Goal: Navigation & Orientation: Find specific page/section

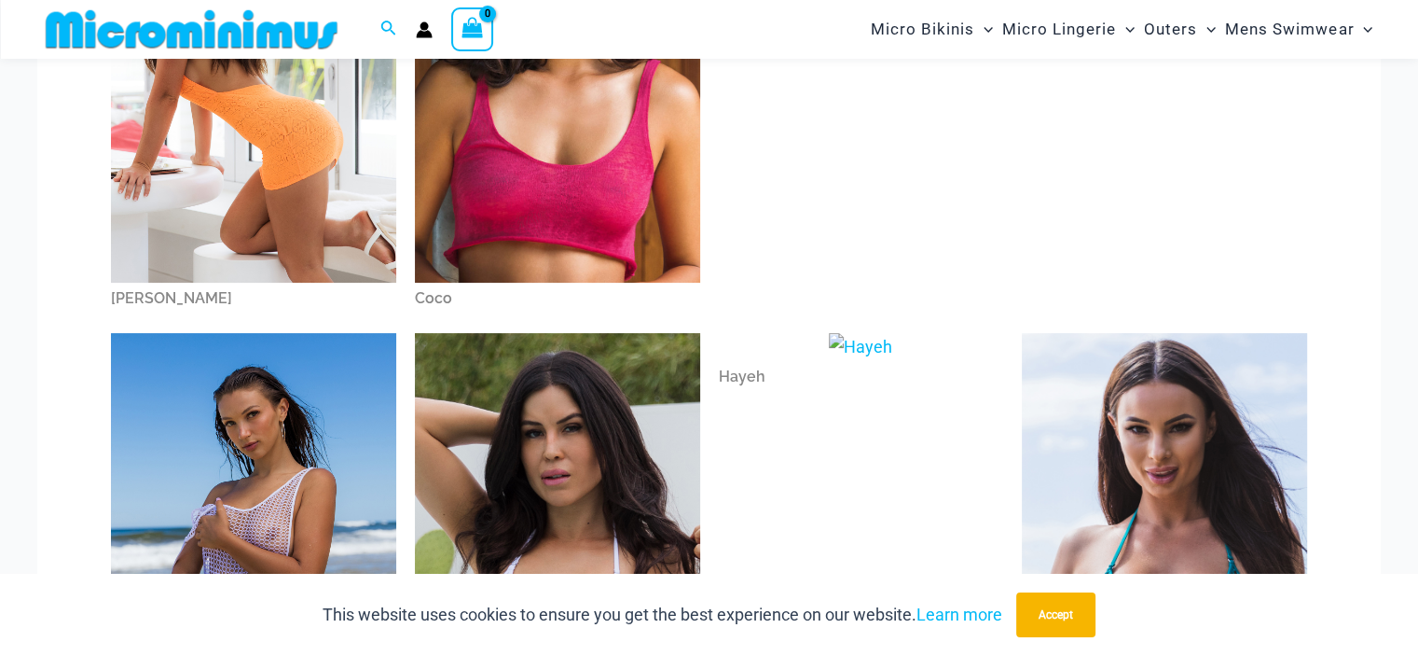
scroll to position [451, 0]
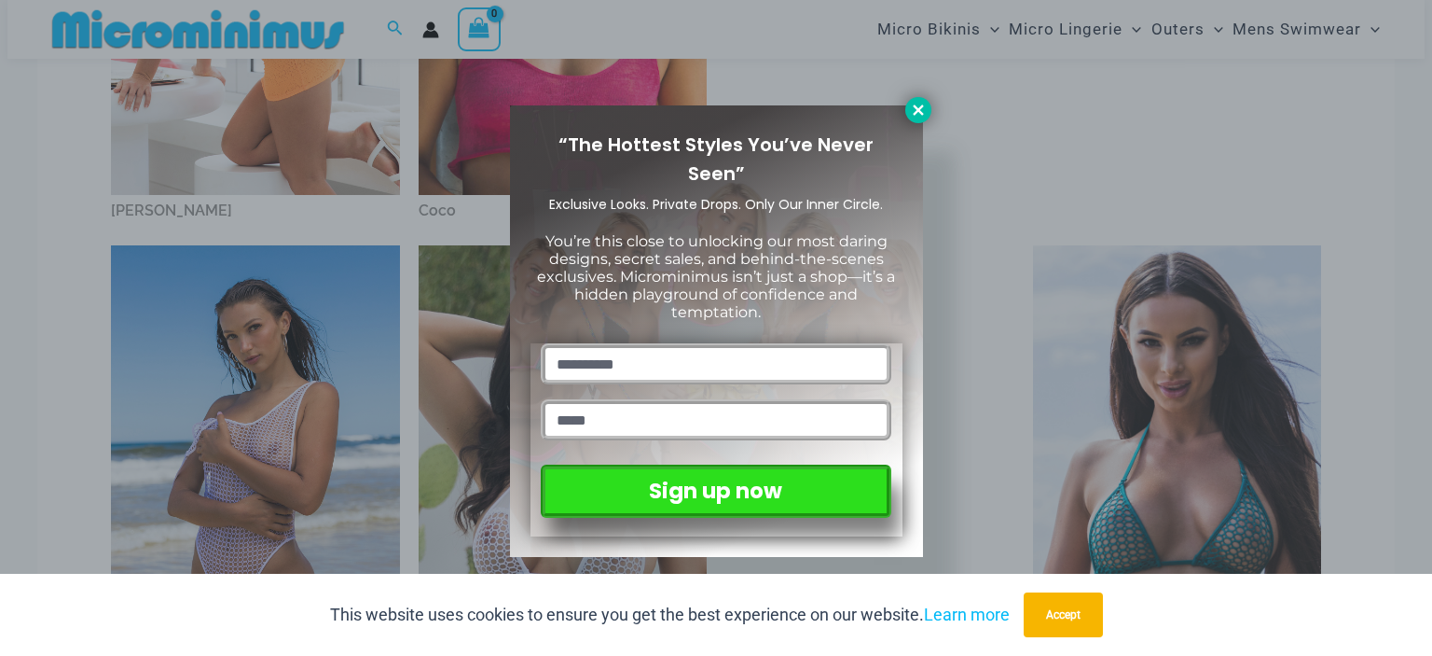
click at [922, 110] on icon at bounding box center [918, 110] width 17 height 17
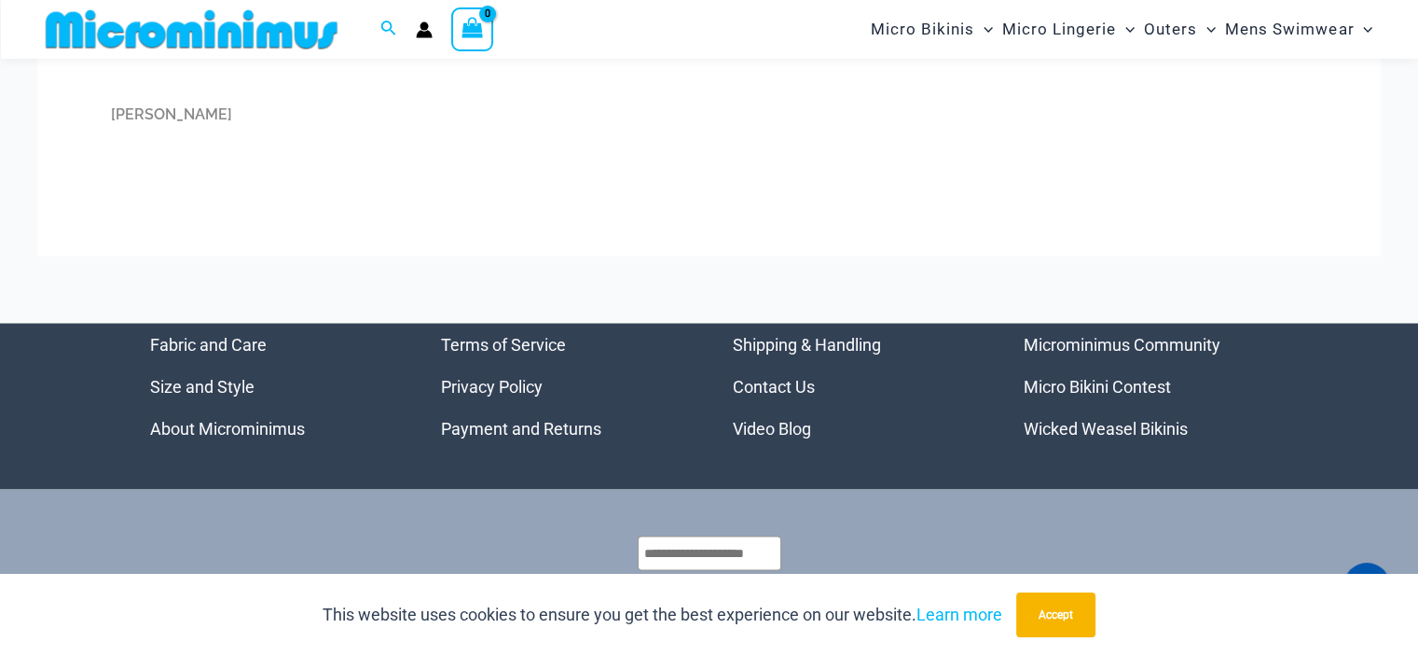
scroll to position [3500, 0]
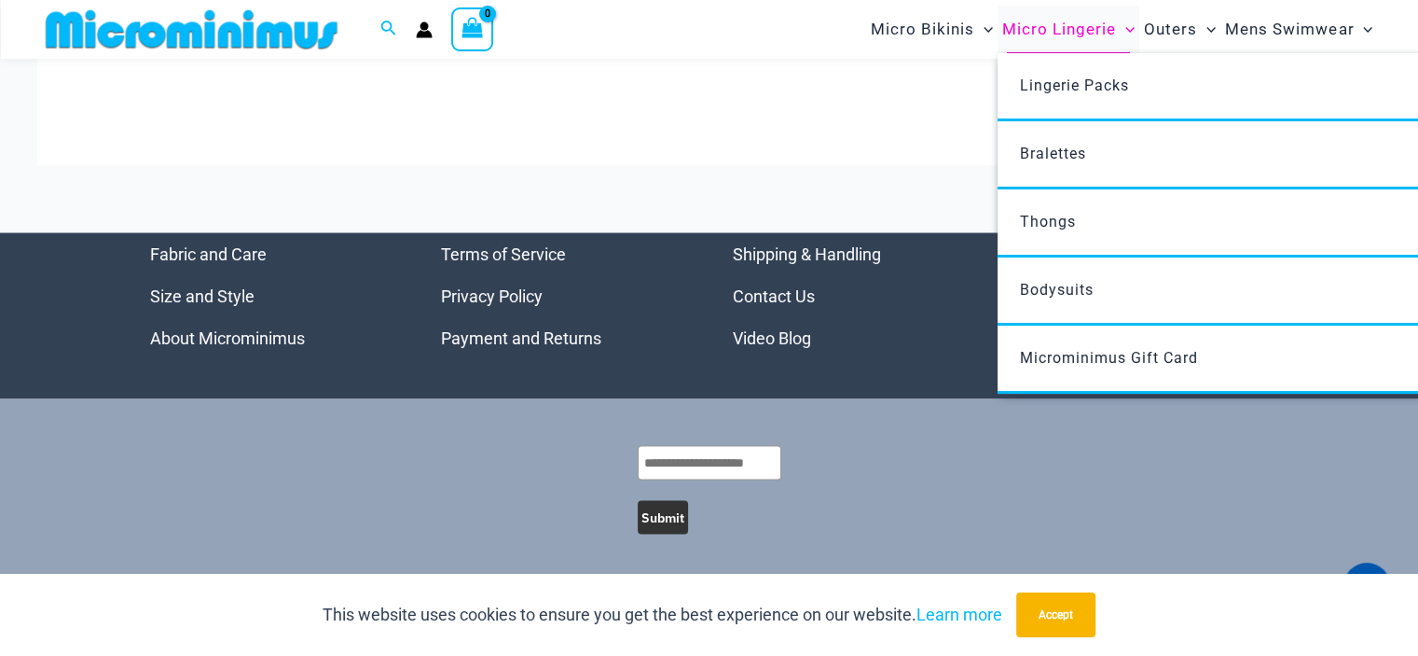
click at [1057, 32] on span "Micro Lingerie" at bounding box center [1060, 30] width 114 height 48
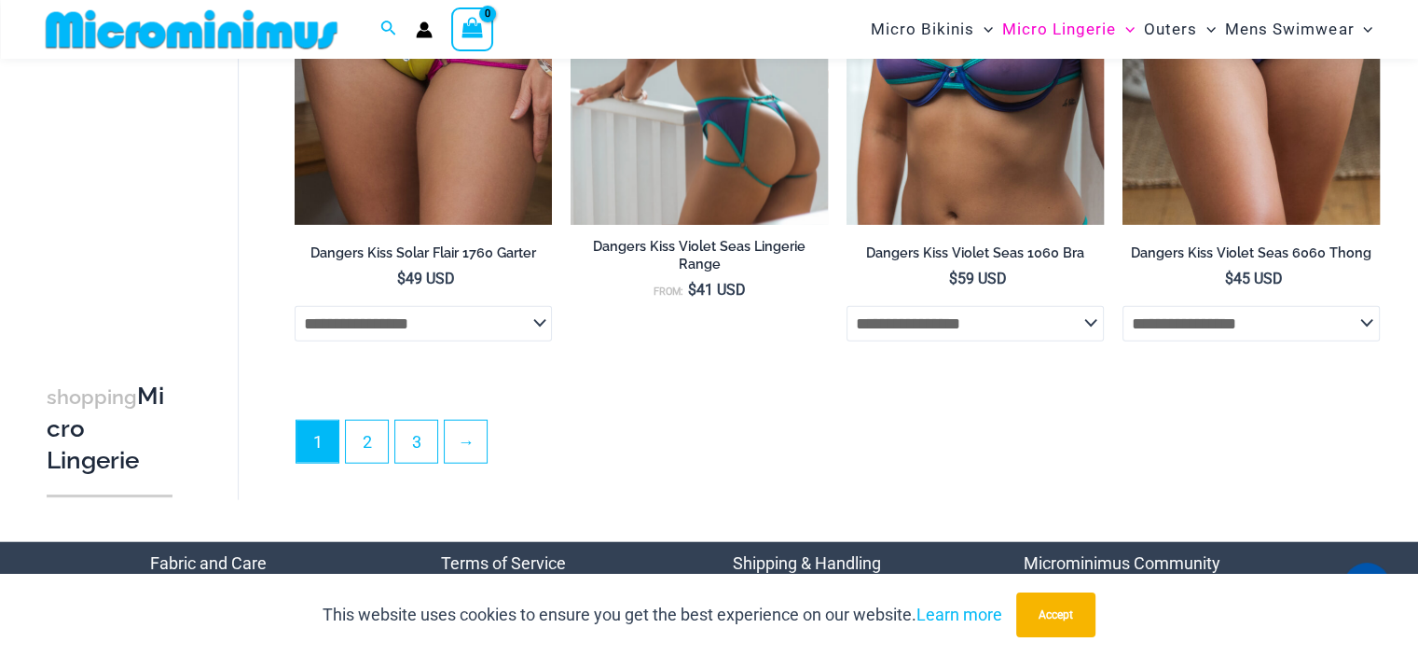
scroll to position [4463, 0]
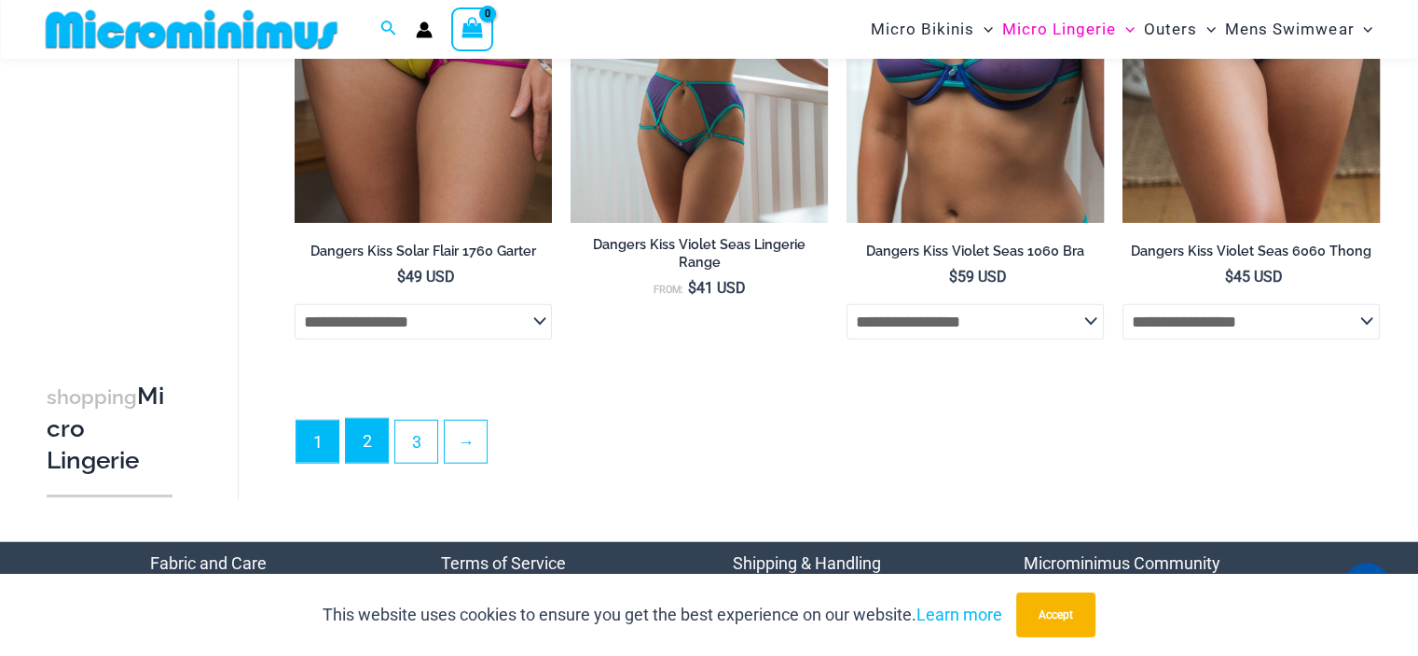
click at [364, 463] on link "2" at bounding box center [367, 441] width 42 height 44
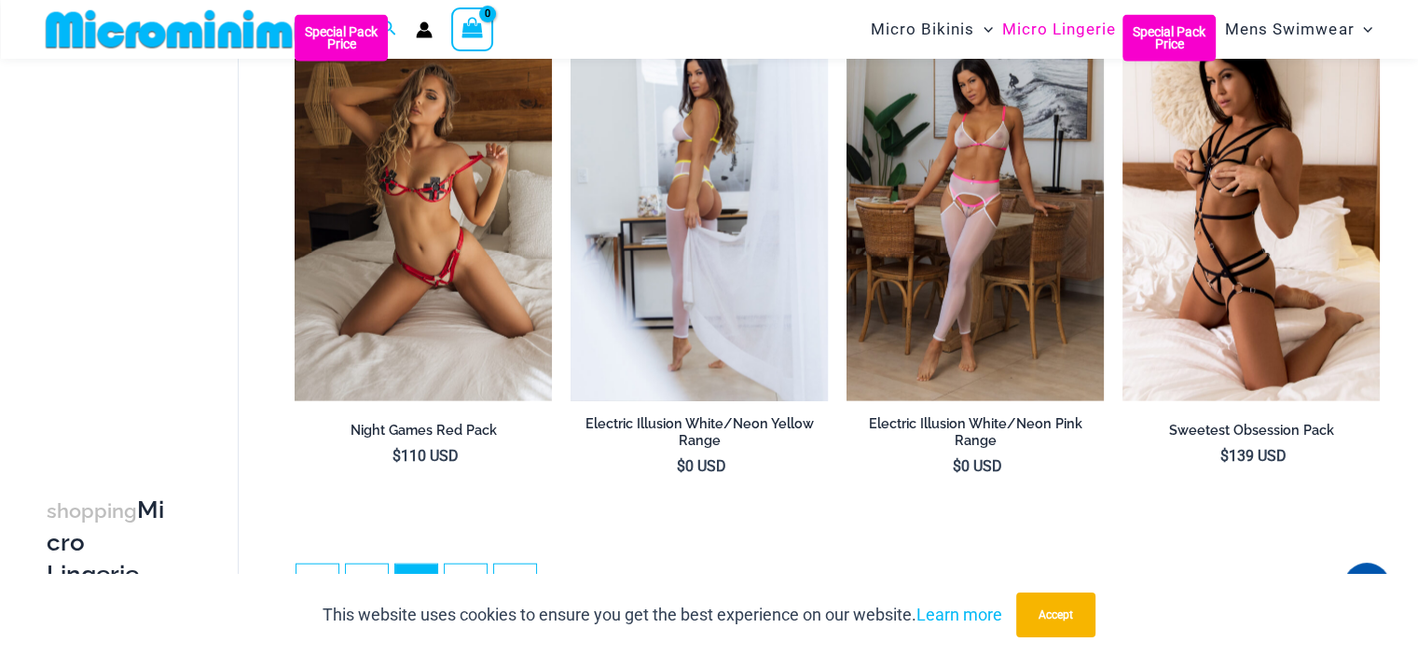
scroll to position [4460, 0]
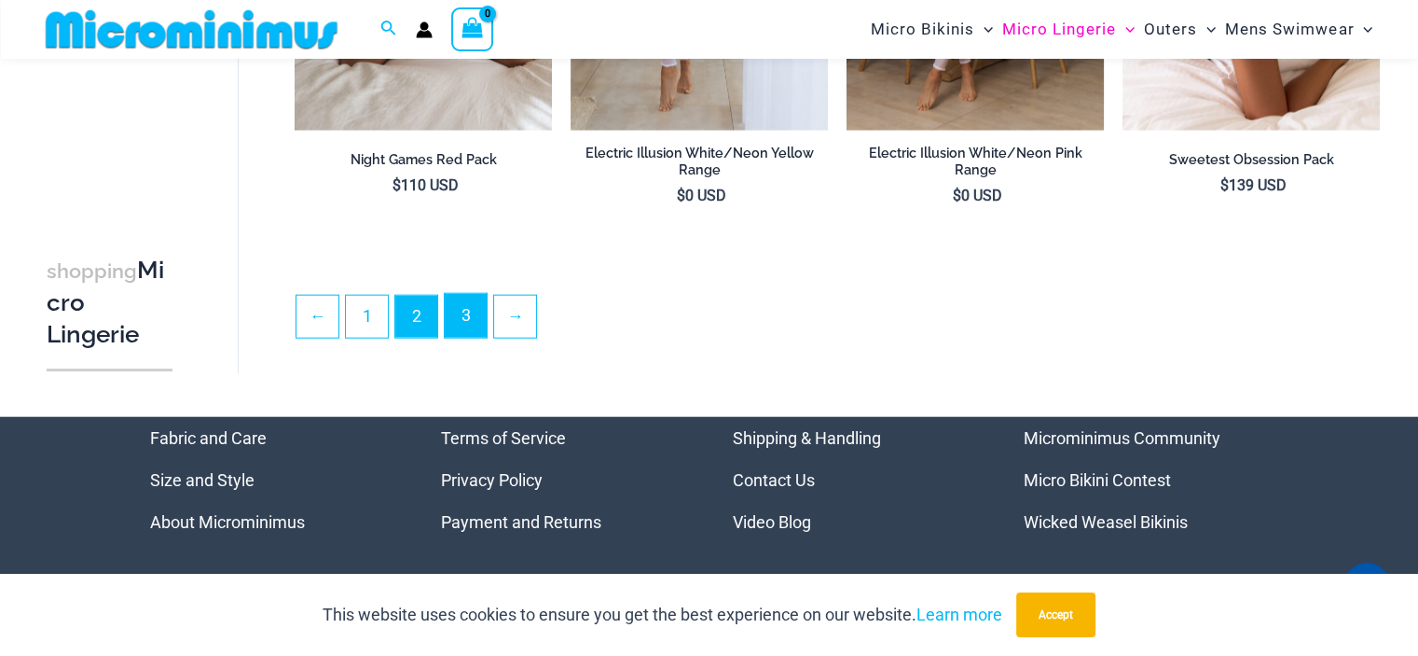
click at [463, 338] on link "3" at bounding box center [466, 316] width 42 height 44
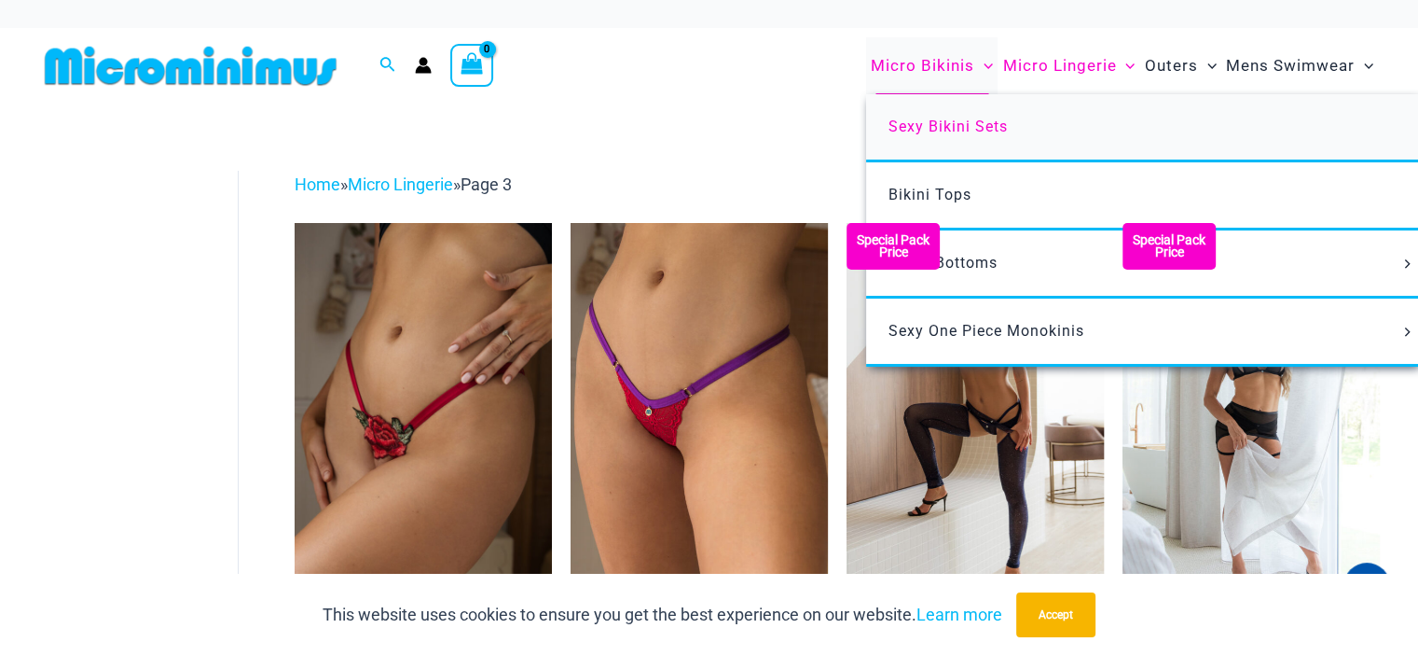
click at [900, 124] on span "Sexy Bikini Sets" at bounding box center [948, 127] width 119 height 18
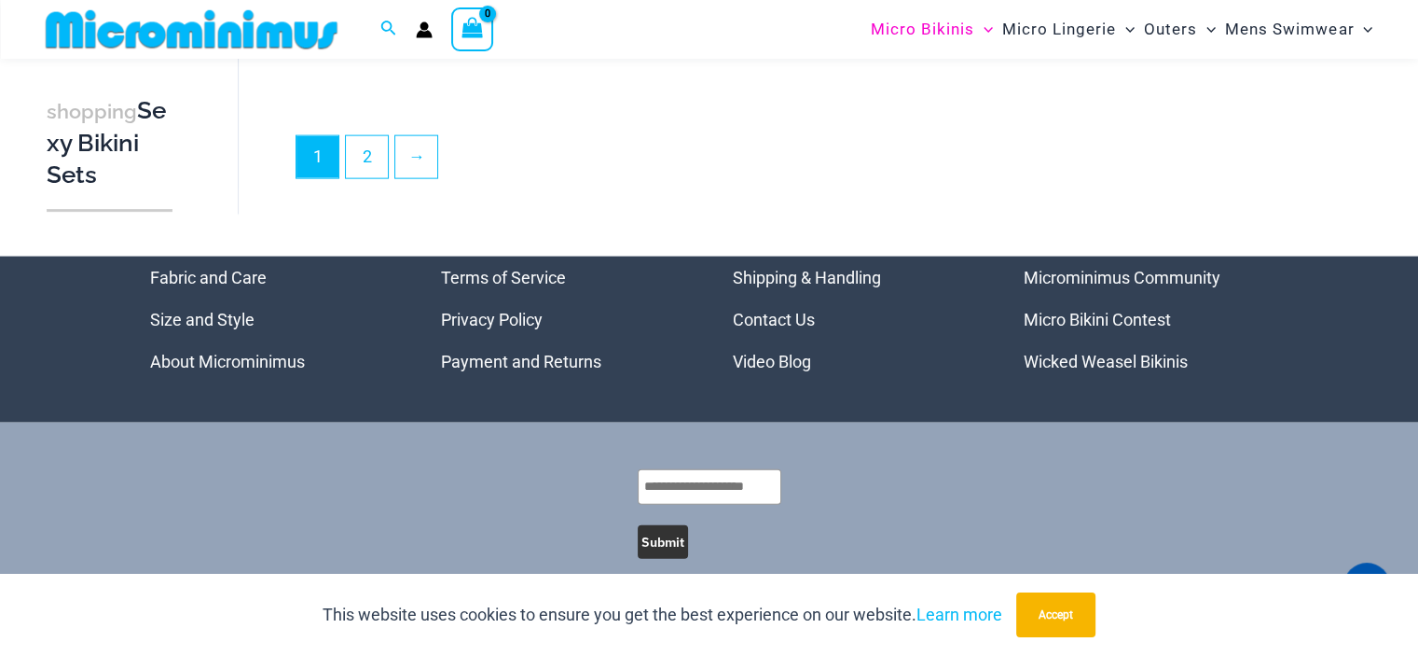
scroll to position [4275, 0]
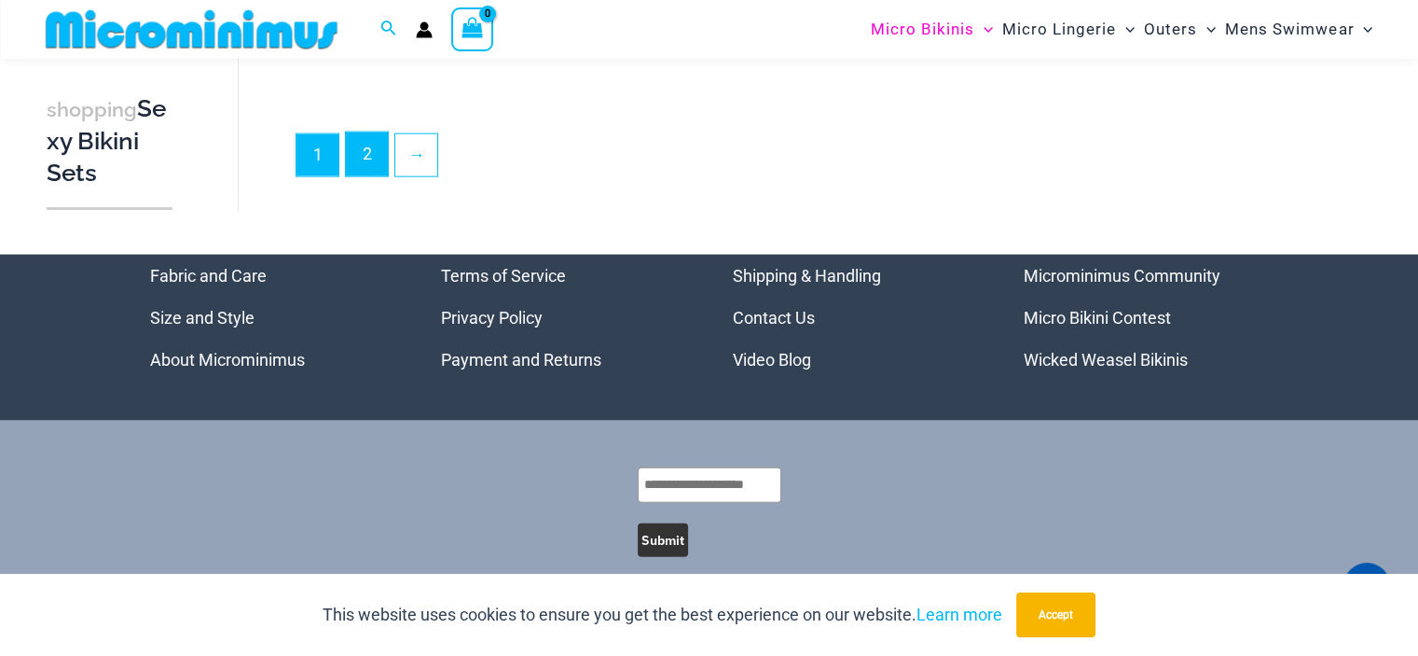
click at [359, 141] on link "2" at bounding box center [367, 154] width 42 height 44
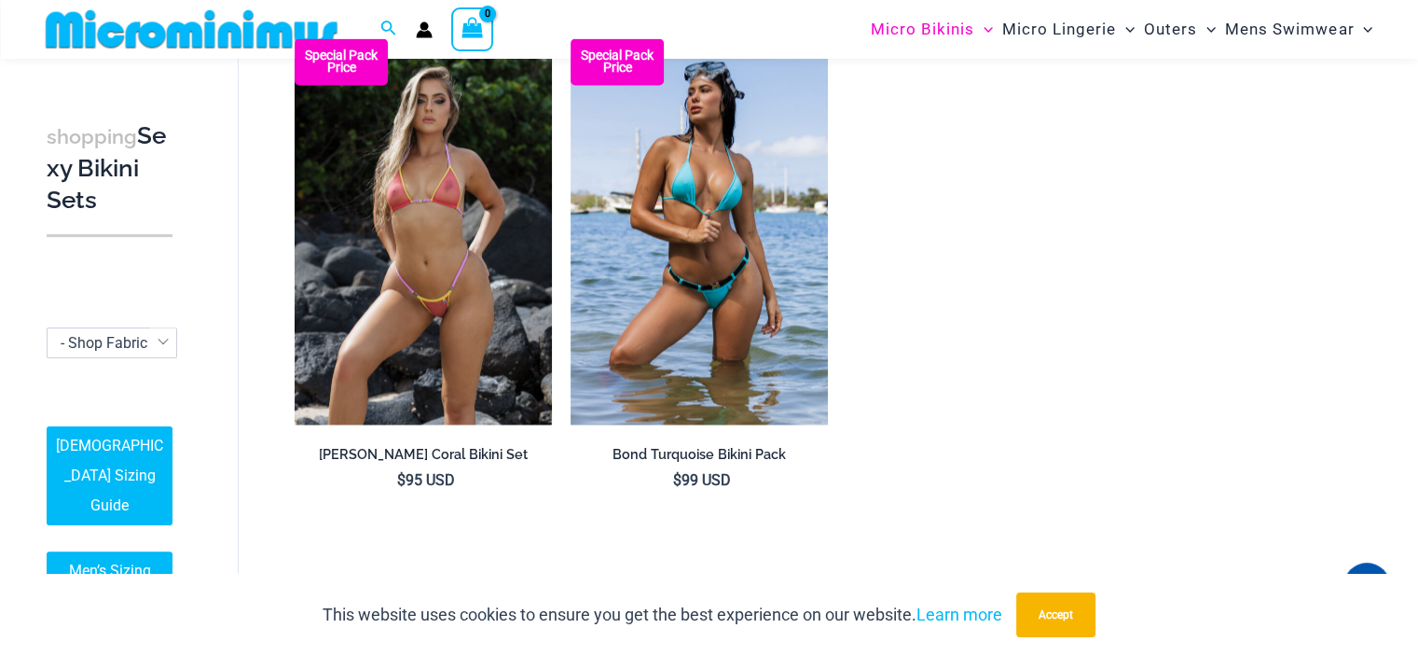
scroll to position [3621, 0]
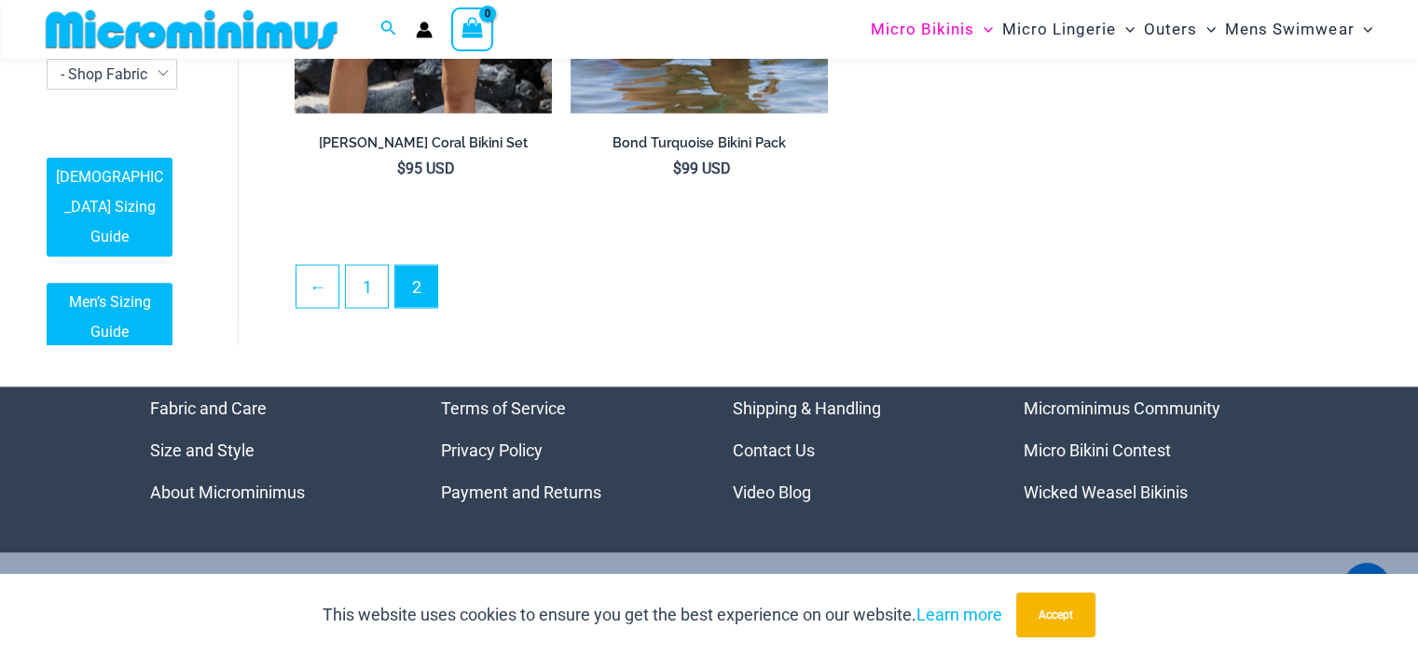
click at [287, 487] on link "About Microminimus" at bounding box center [227, 492] width 155 height 20
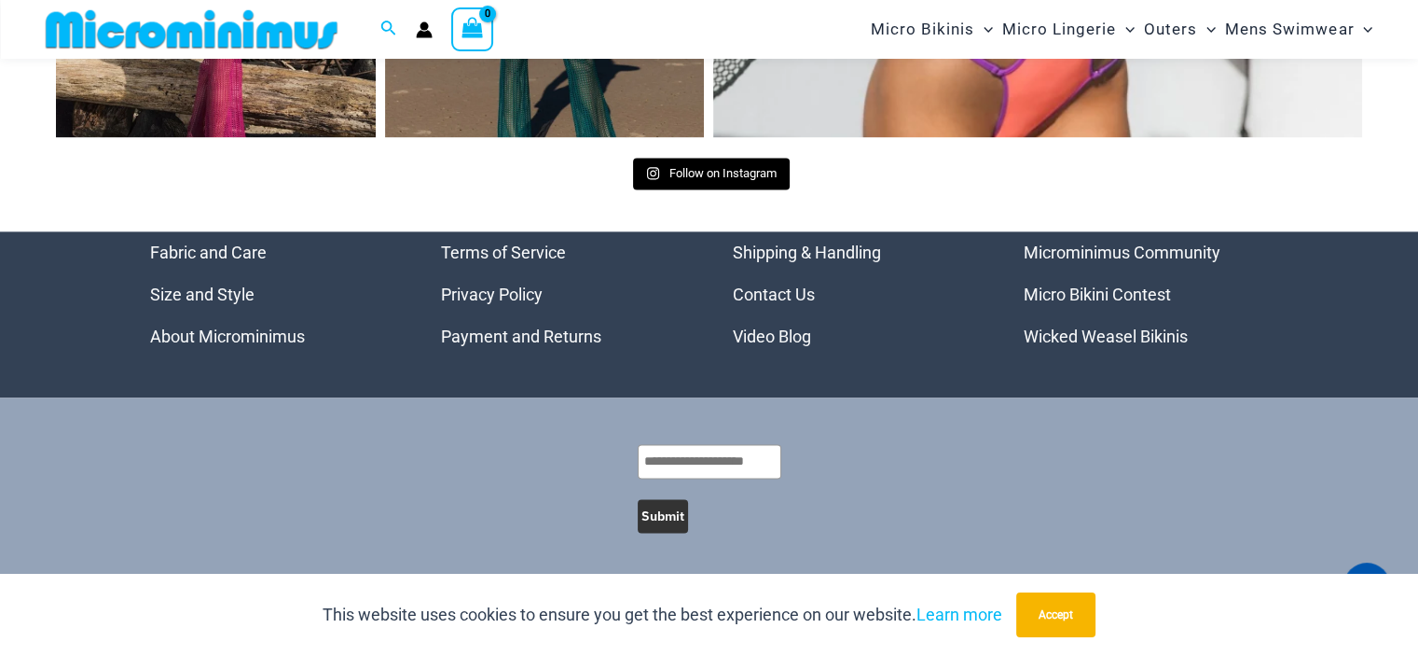
scroll to position [2696, 0]
